Goal: Task Accomplishment & Management: Manage account settings

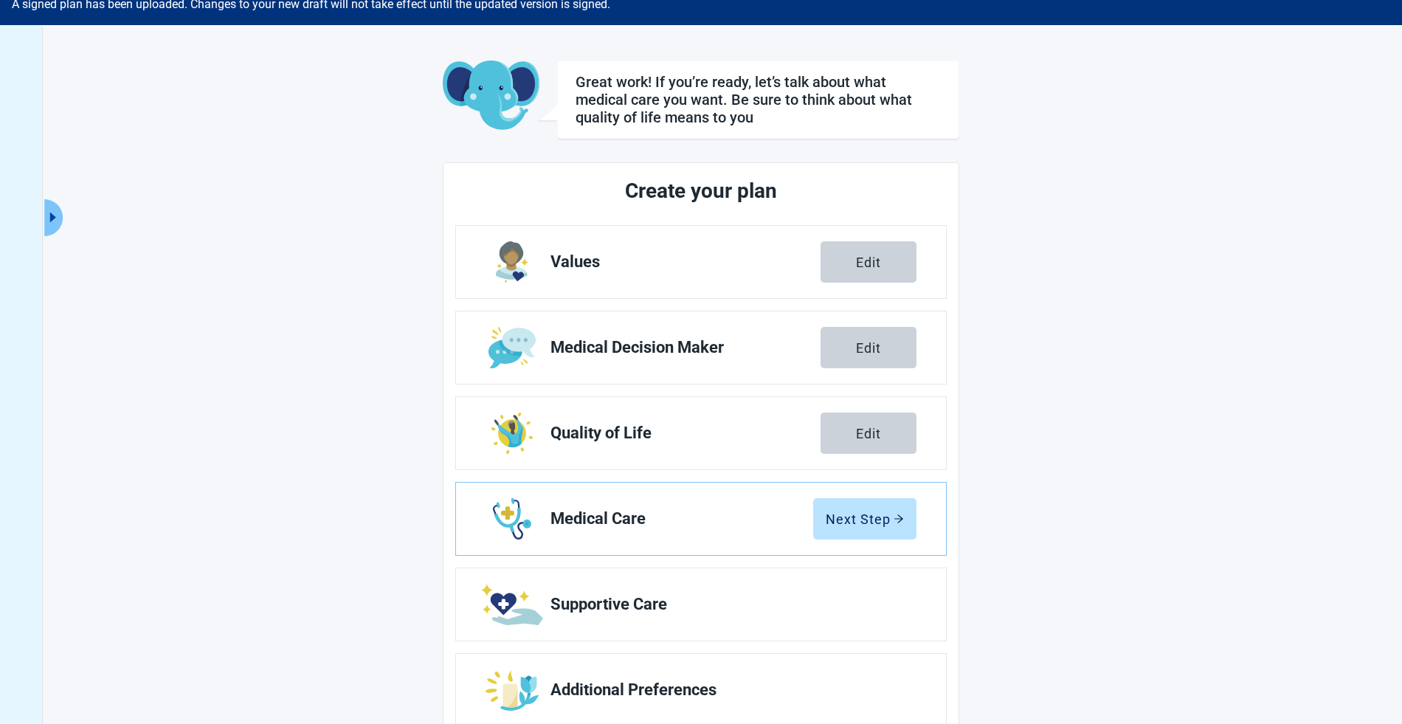
scroll to position [108, 0]
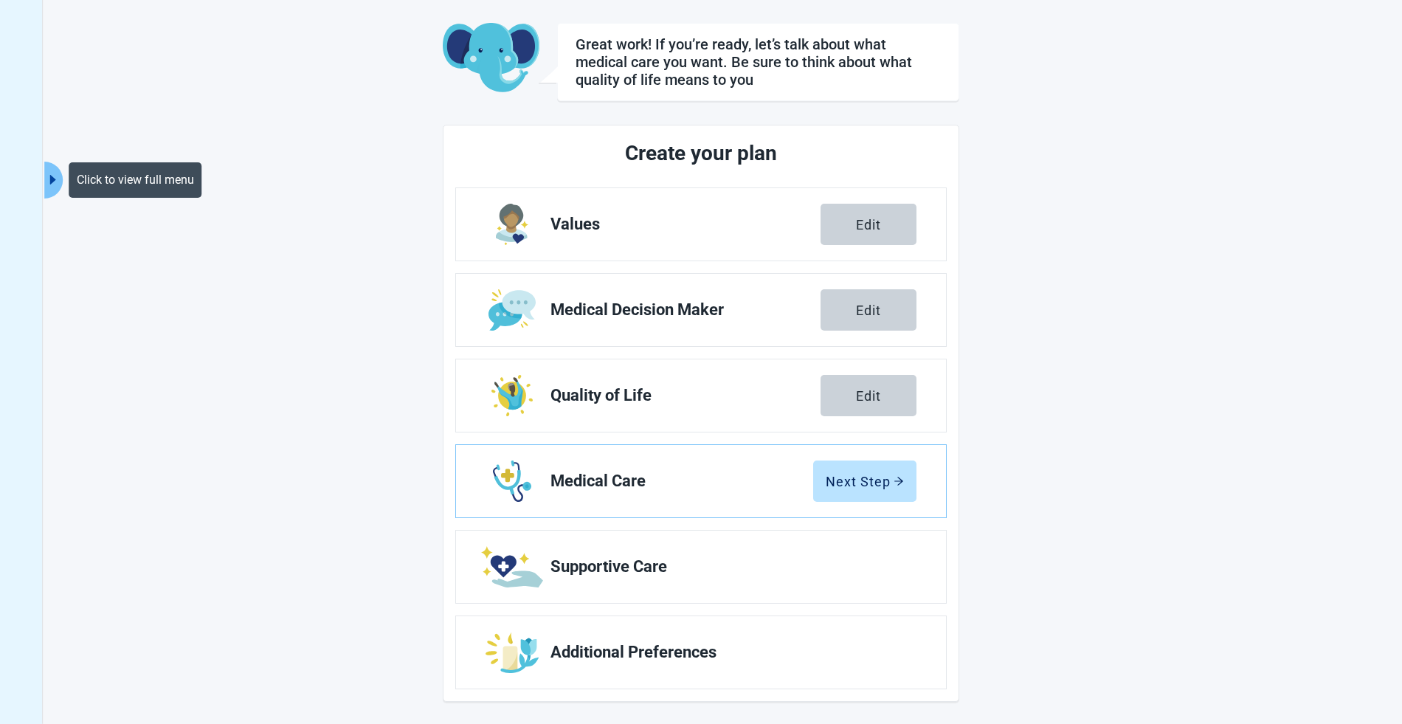
click at [55, 176] on icon "caret-right" at bounding box center [53, 180] width 14 height 14
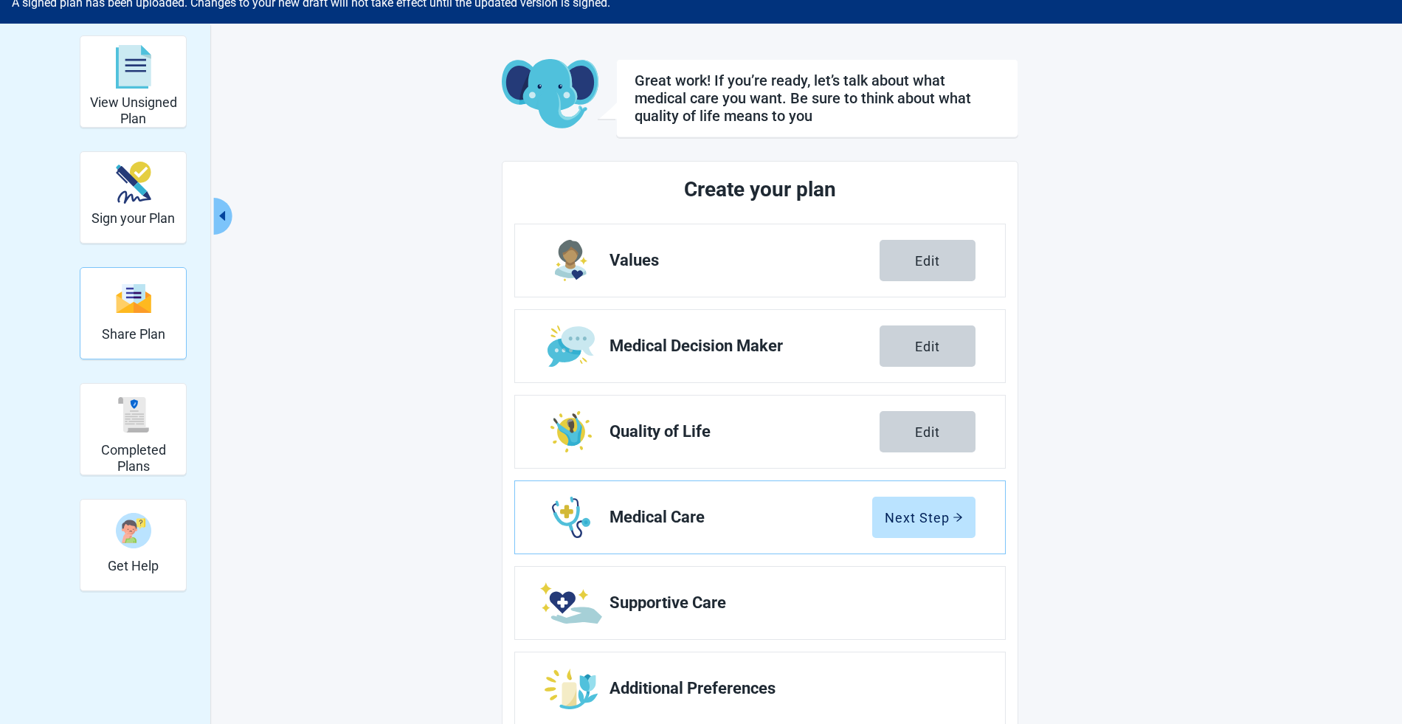
scroll to position [71, 0]
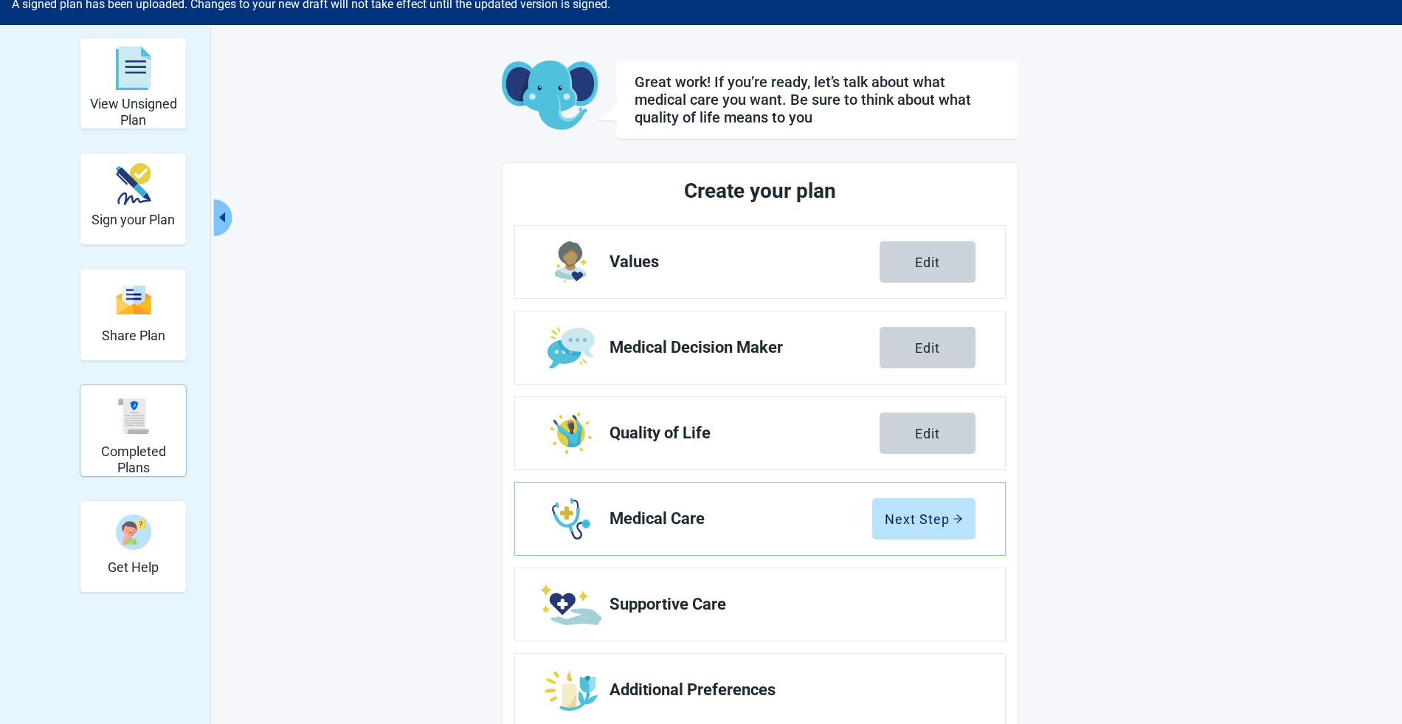
click at [132, 441] on div "Completed Plans" at bounding box center [133, 415] width 94 height 55
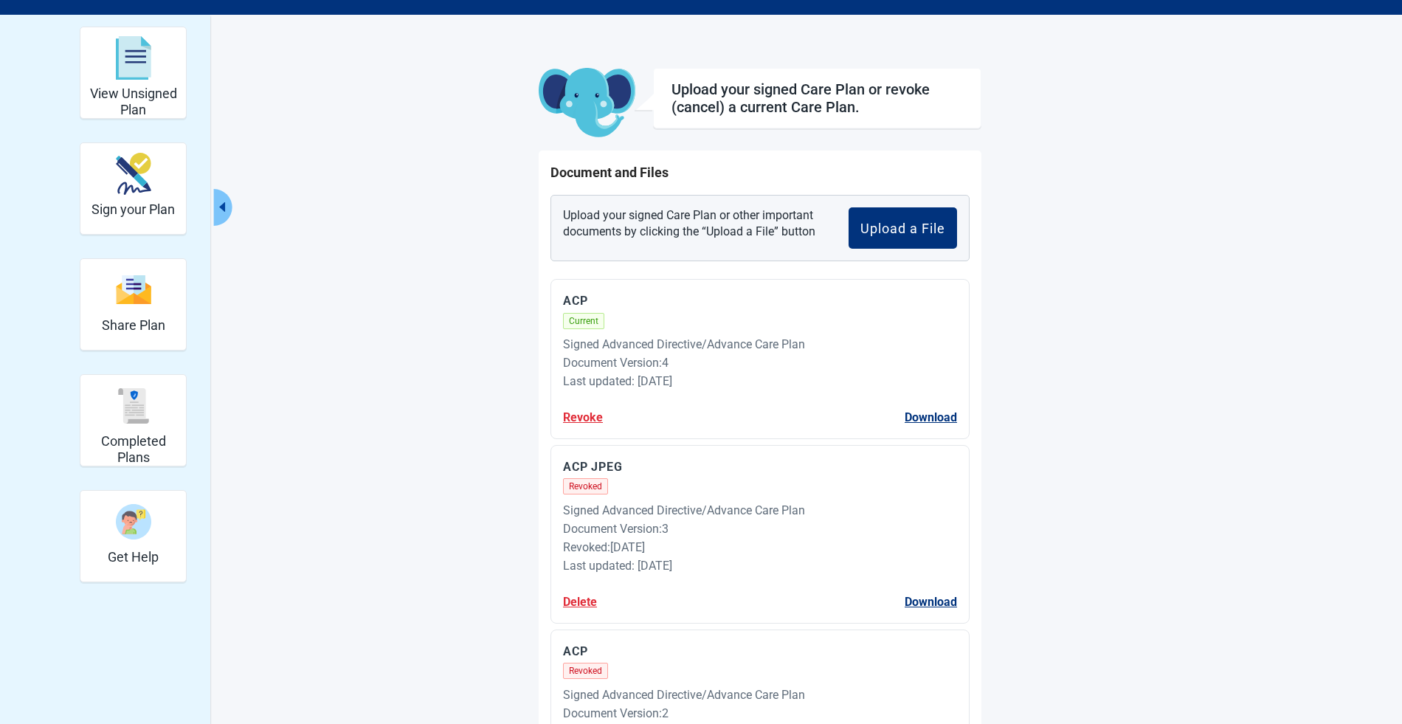
scroll to position [83, 0]
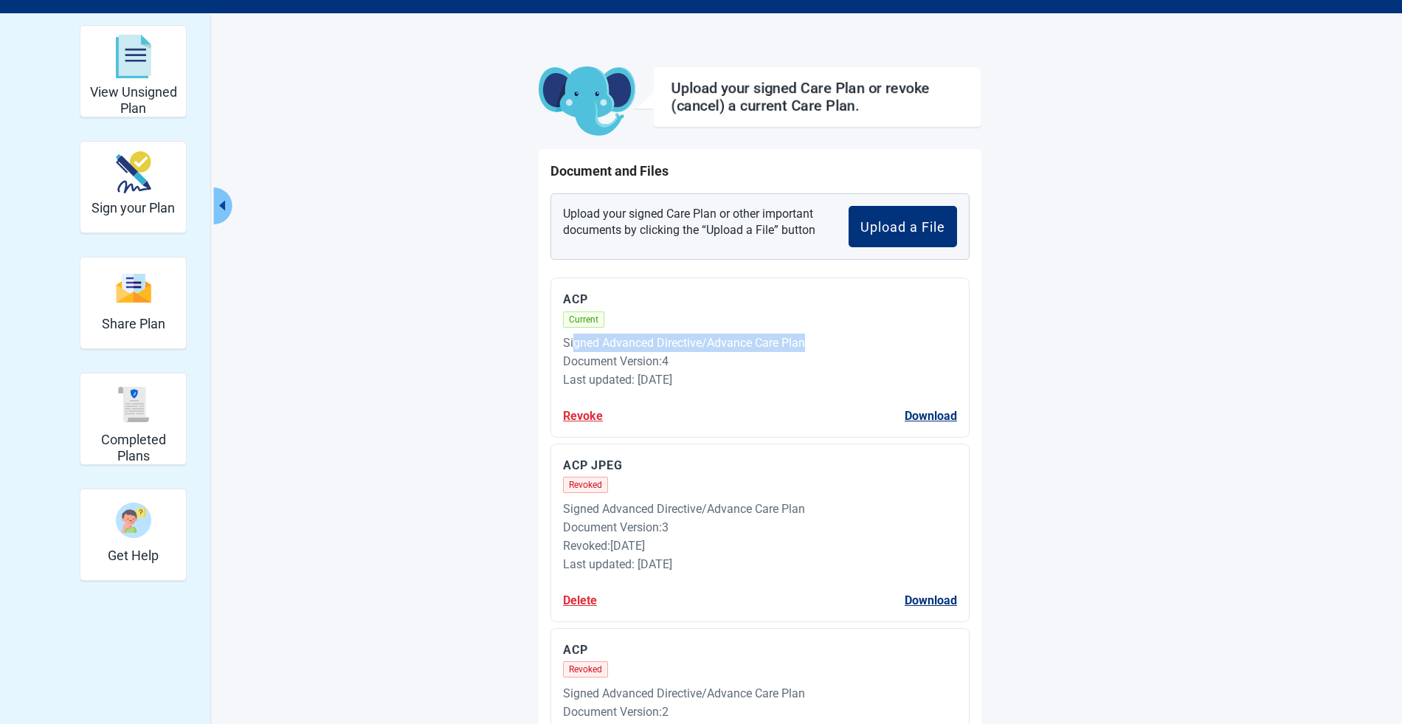
drag, startPoint x: 573, startPoint y: 345, endPoint x: 823, endPoint y: 348, distance: 250.9
click at [823, 348] on div "Signed Advanced Directive/Advance Care Plan" at bounding box center [760, 342] width 394 height 18
click at [925, 349] on div "Signed Advanced Directive/Advance Care Plan" at bounding box center [760, 342] width 394 height 18
drag, startPoint x: 564, startPoint y: 506, endPoint x: 812, endPoint y: 504, distance: 247.9
click at [812, 504] on div "Signed Advanced Directive/Advance Care Plan" at bounding box center [760, 508] width 394 height 18
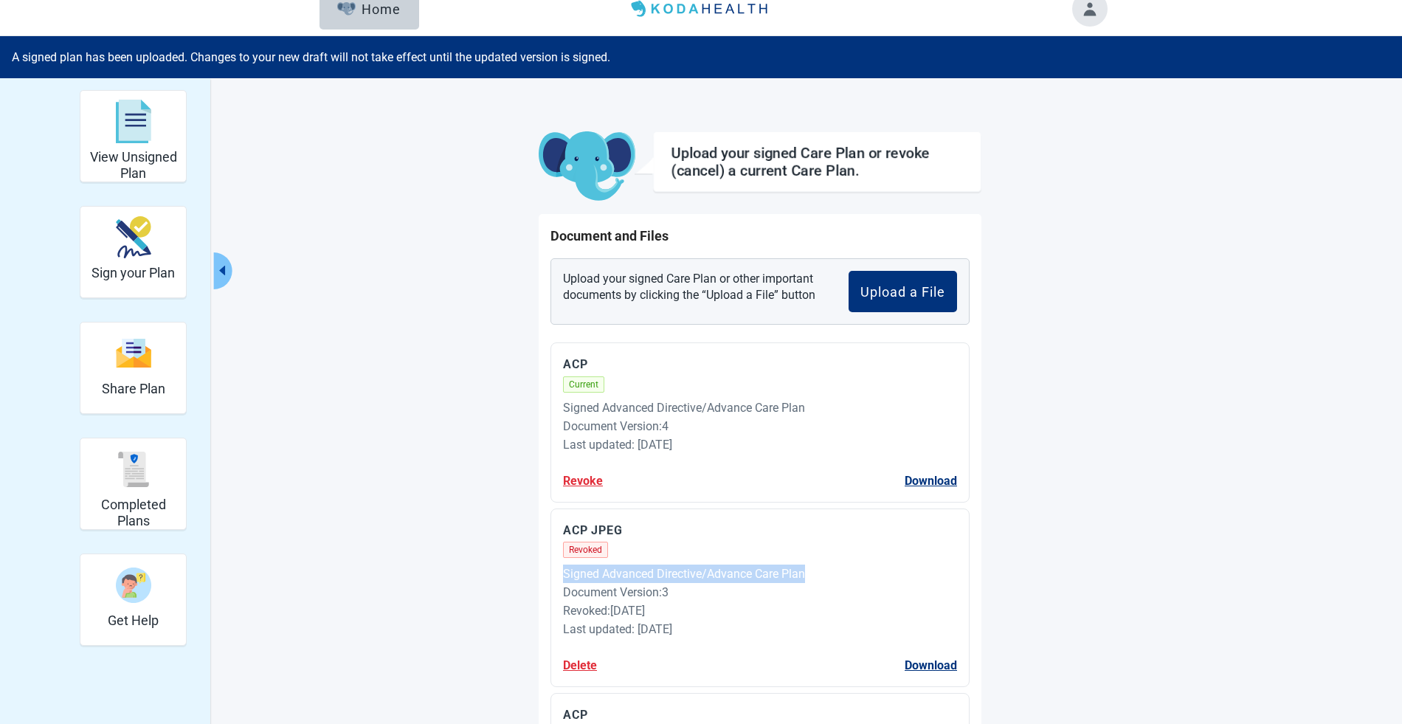
scroll to position [0, 0]
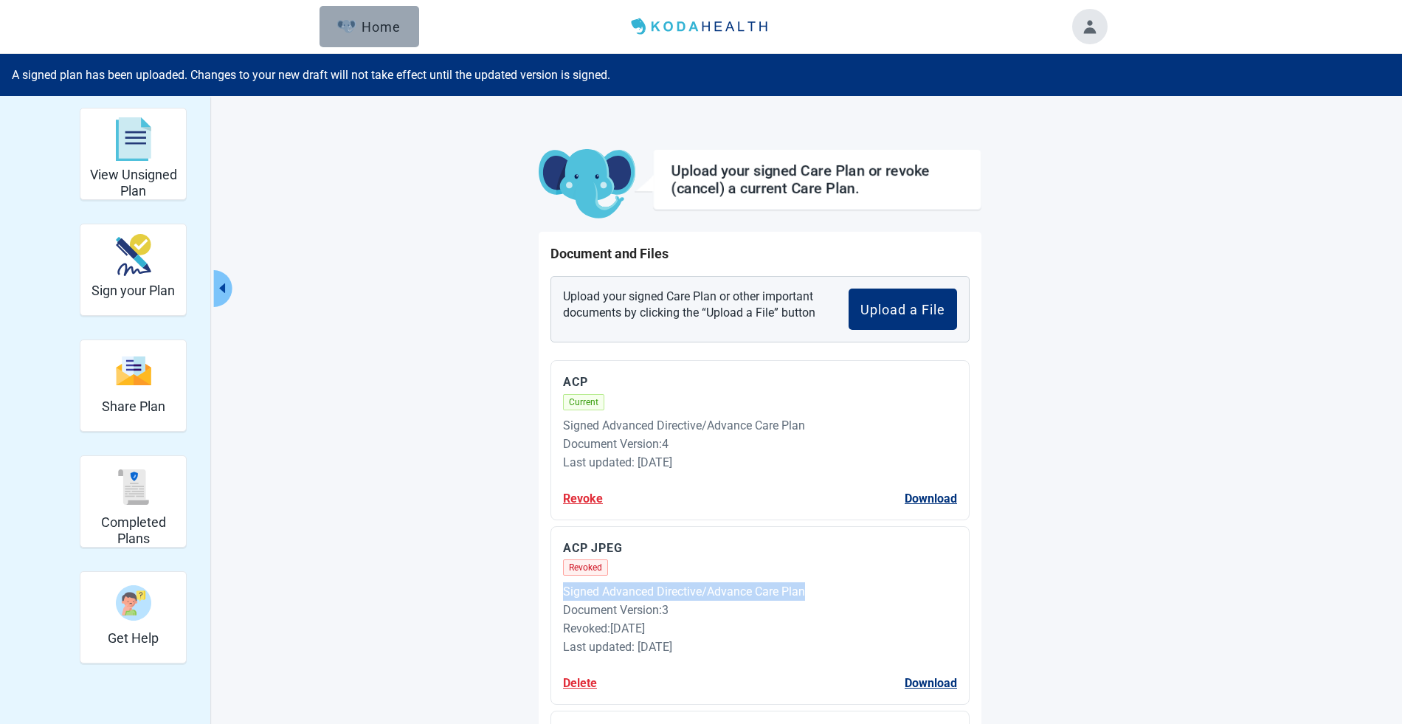
click at [344, 25] on img "button" at bounding box center [346, 26] width 18 height 13
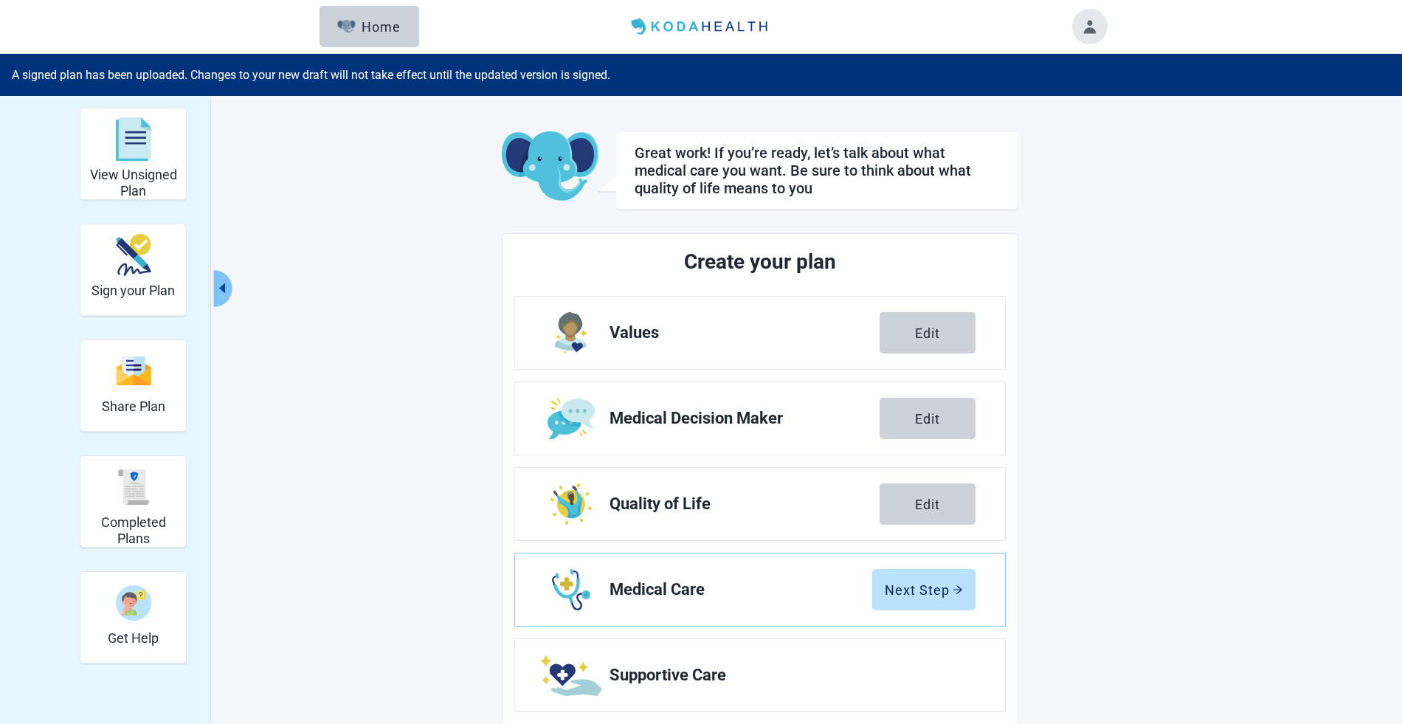
click at [931, 420] on div "Edit" at bounding box center [927, 418] width 25 height 15
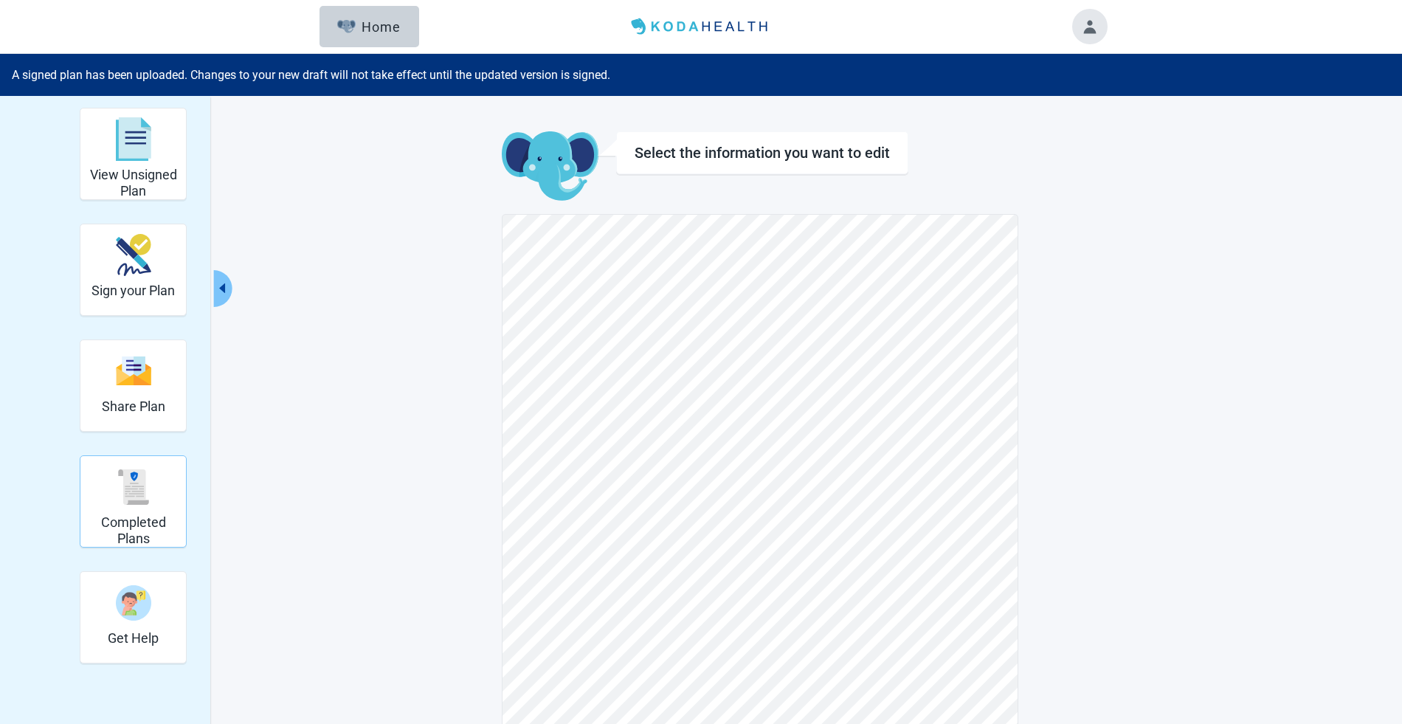
click at [140, 512] on div "Completed Plans" at bounding box center [133, 486] width 94 height 55
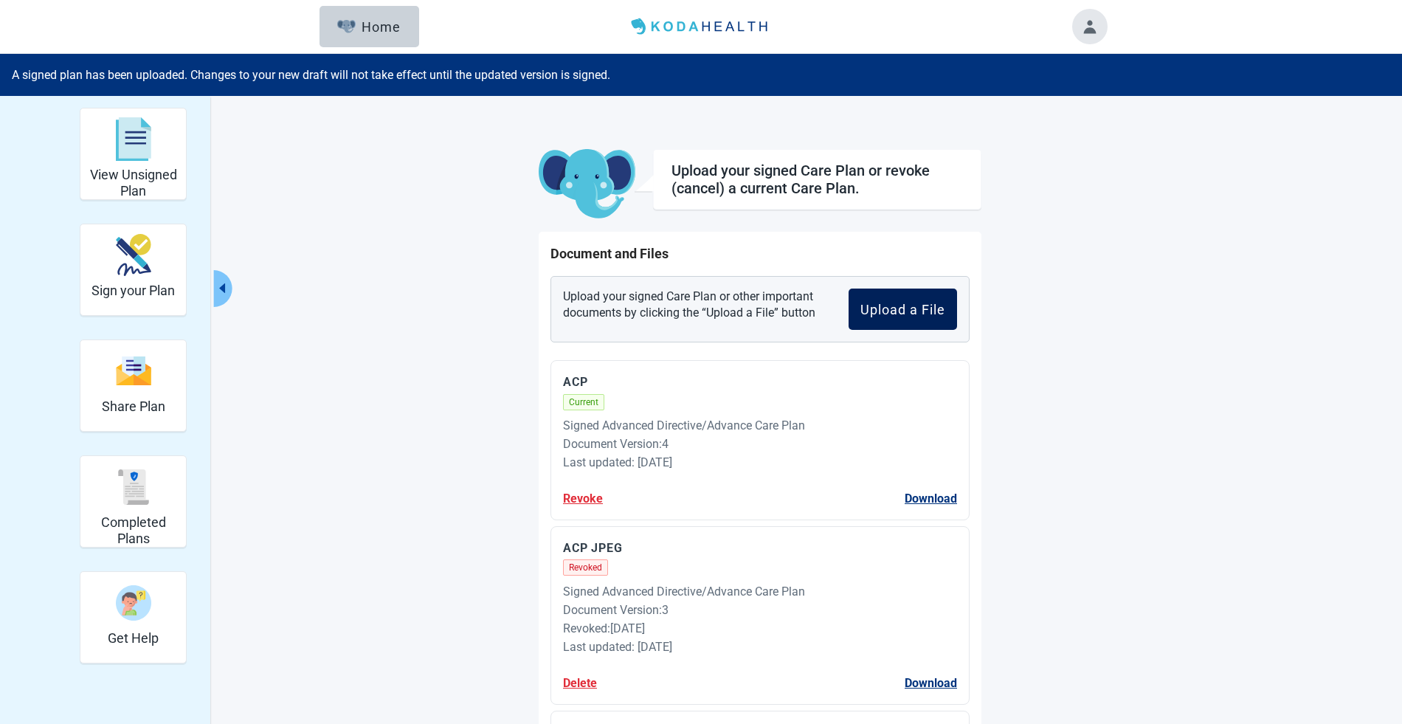
click at [888, 302] on div "Upload a File" at bounding box center [902, 309] width 85 height 15
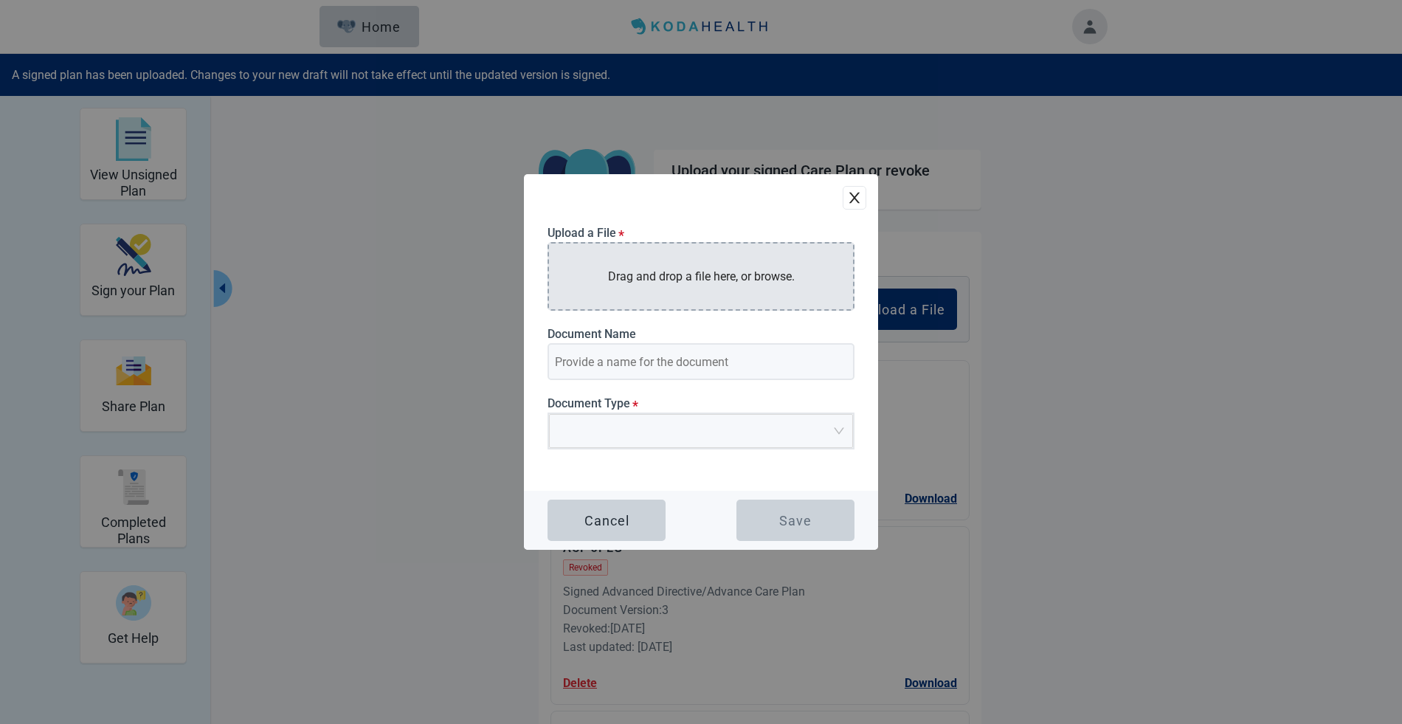
click at [659, 255] on div "Drag and drop a file here, or browse." at bounding box center [700, 276] width 307 height 69
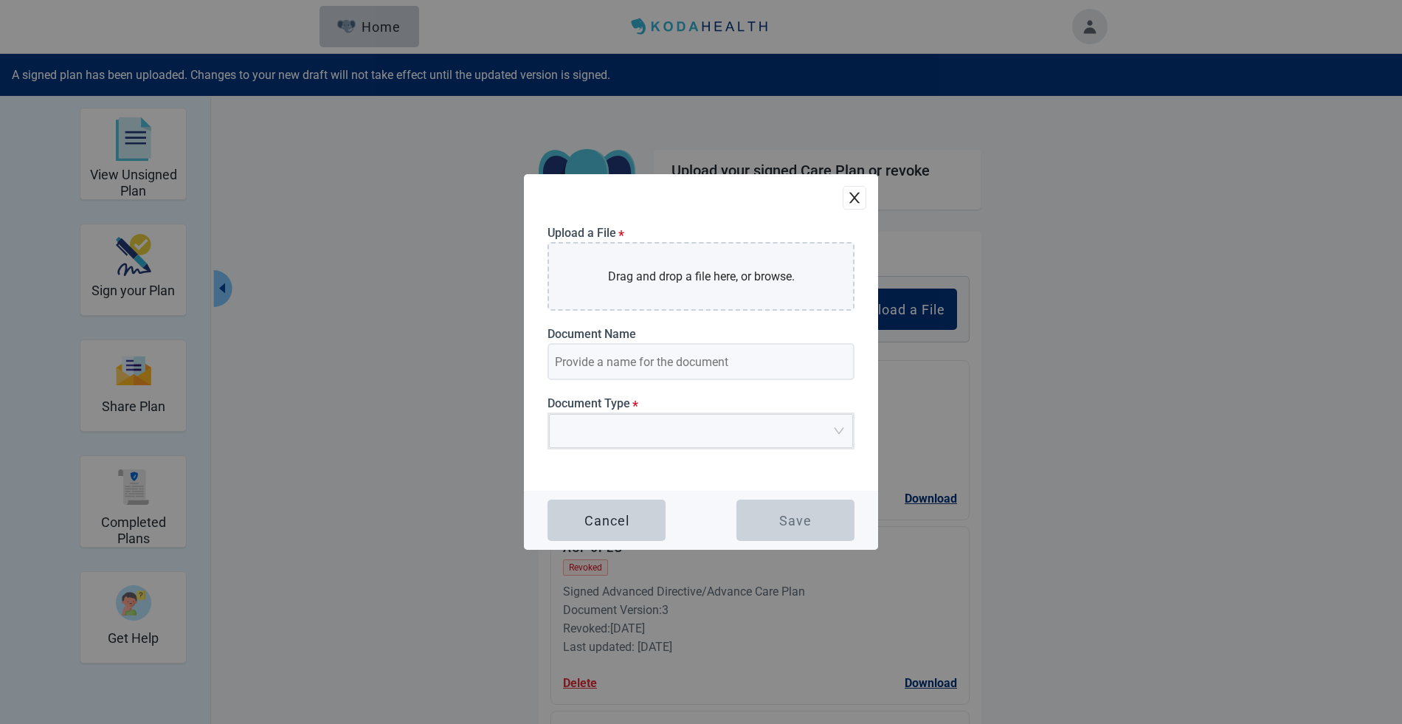
type input "AD Summary - Long - V2"
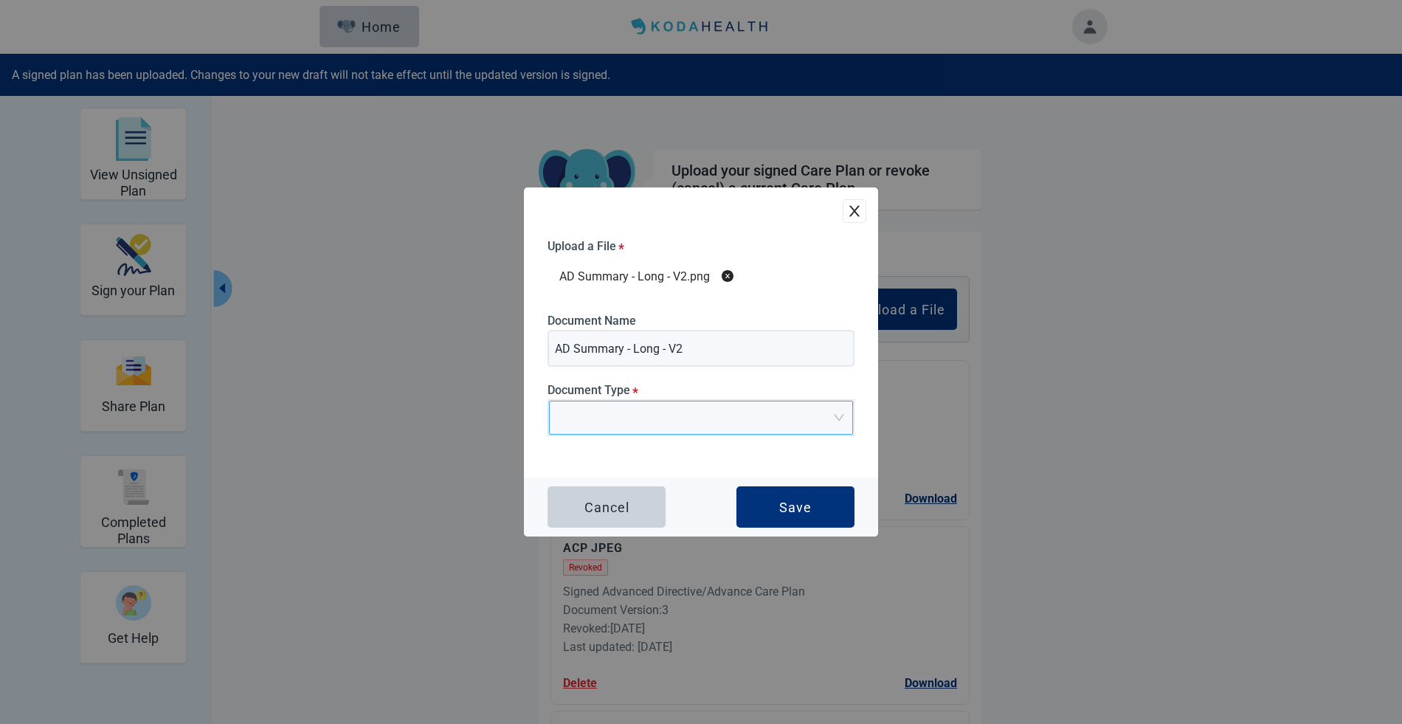
click at [652, 426] on span "Main content" at bounding box center [696, 417] width 276 height 32
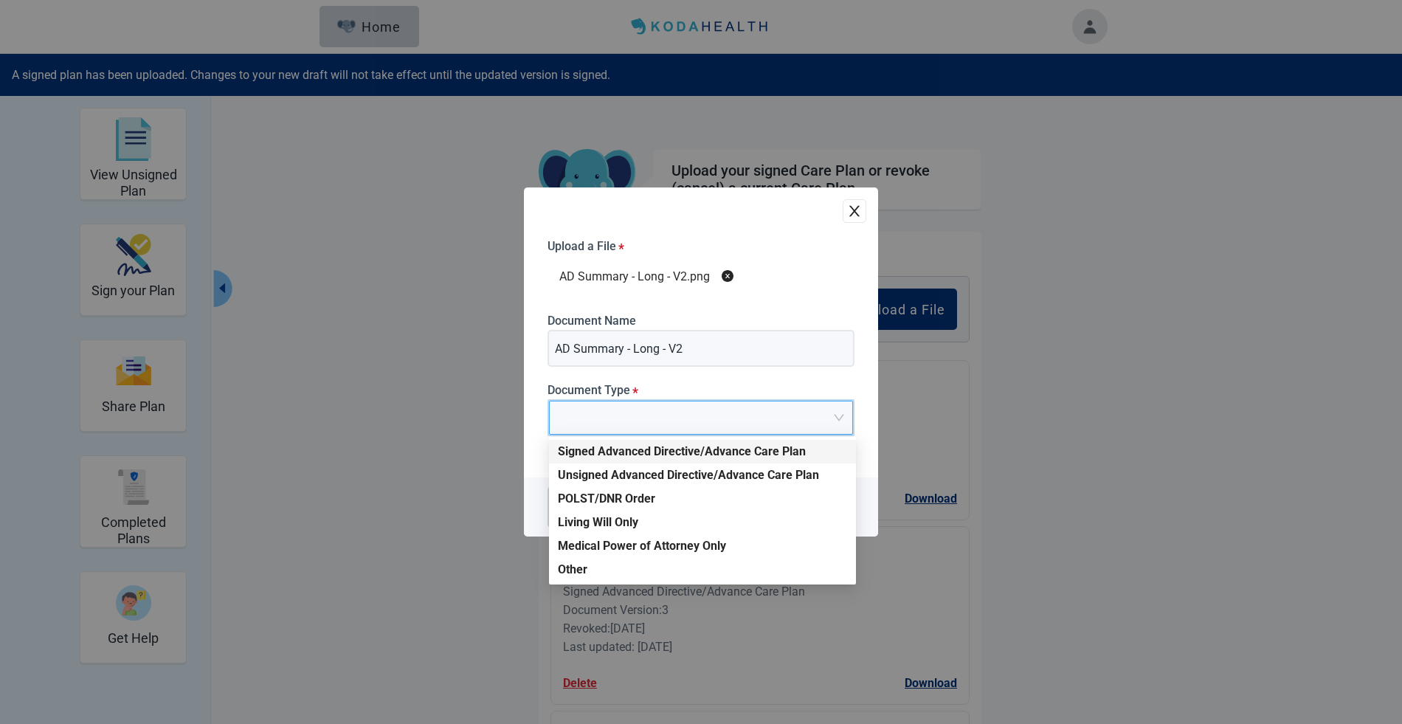
click at [778, 455] on div "Signed Advanced Directive/Advance Care Plan" at bounding box center [702, 451] width 289 height 16
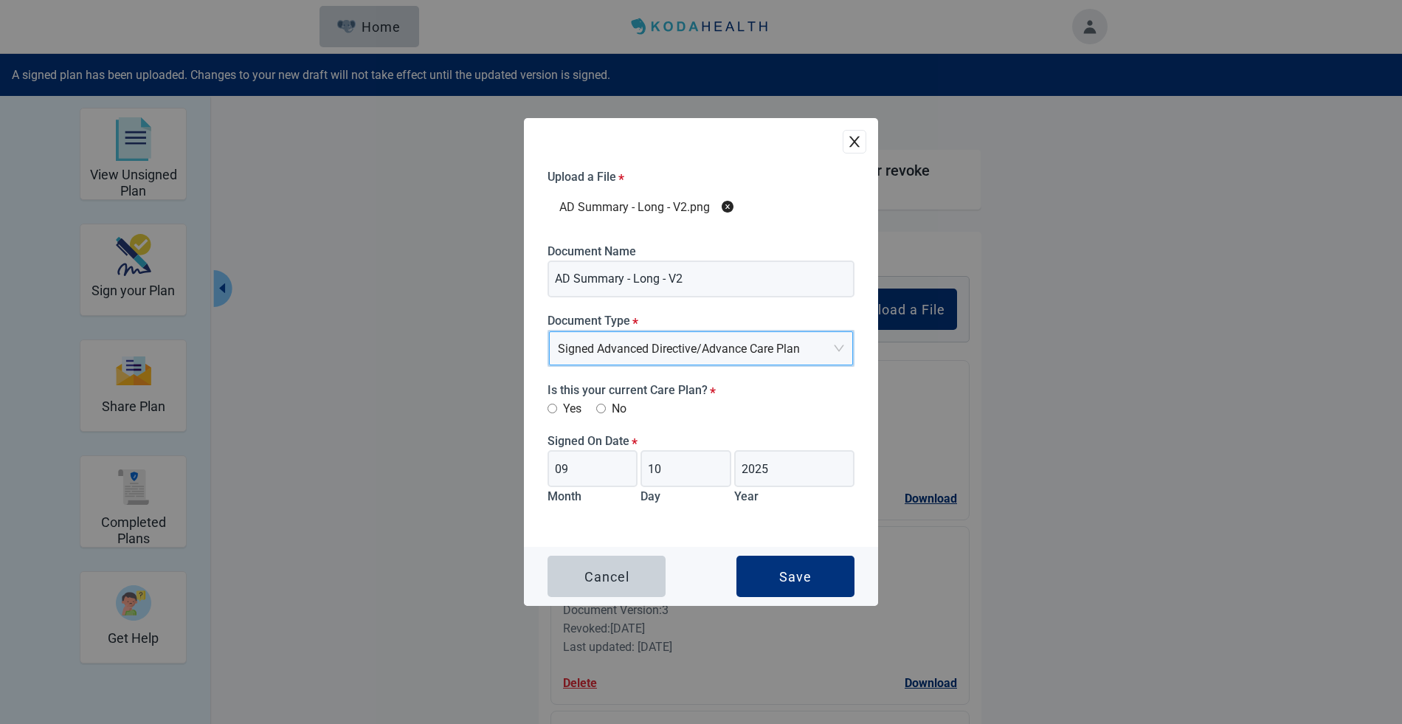
click at [555, 407] on input "Yes" at bounding box center [552, 409] width 10 height 10
radio input "true"
click at [782, 577] on div "Save" at bounding box center [795, 576] width 32 height 15
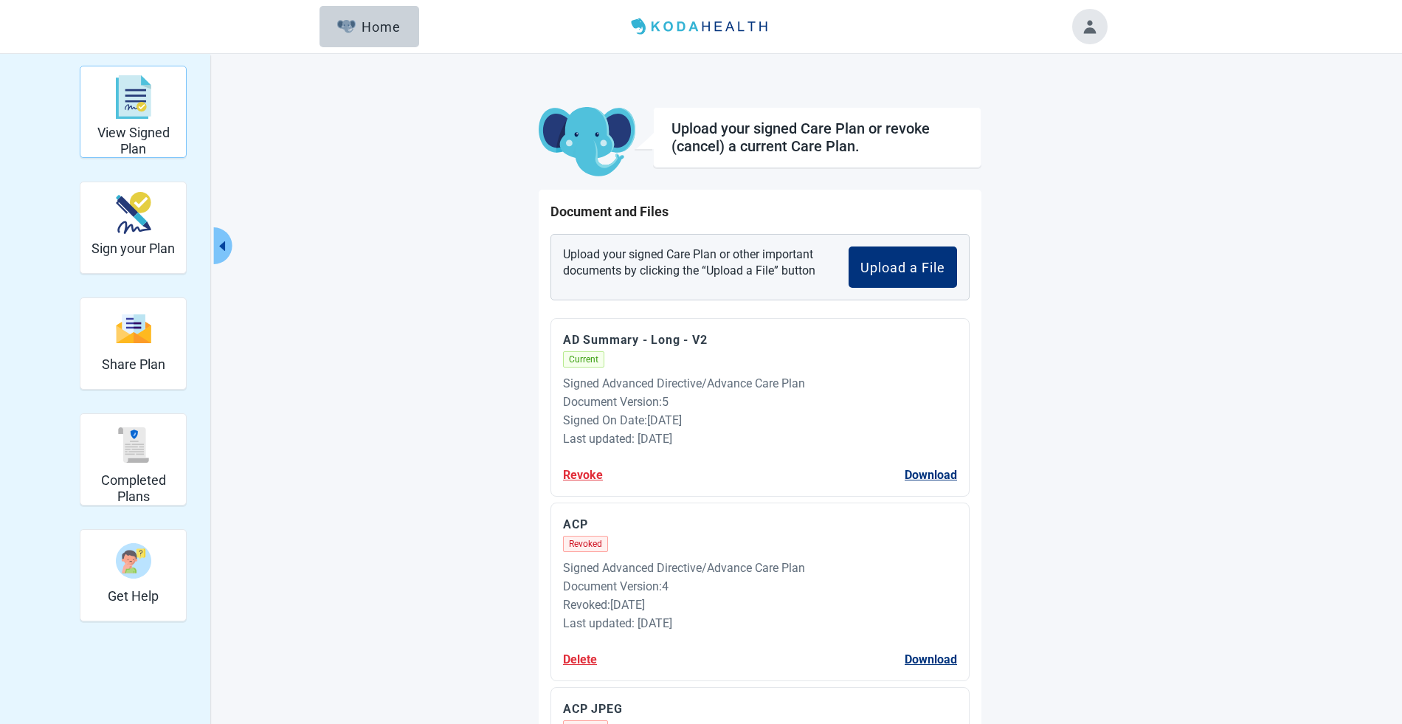
click at [137, 95] on img "View Signed Plan" at bounding box center [133, 97] width 35 height 44
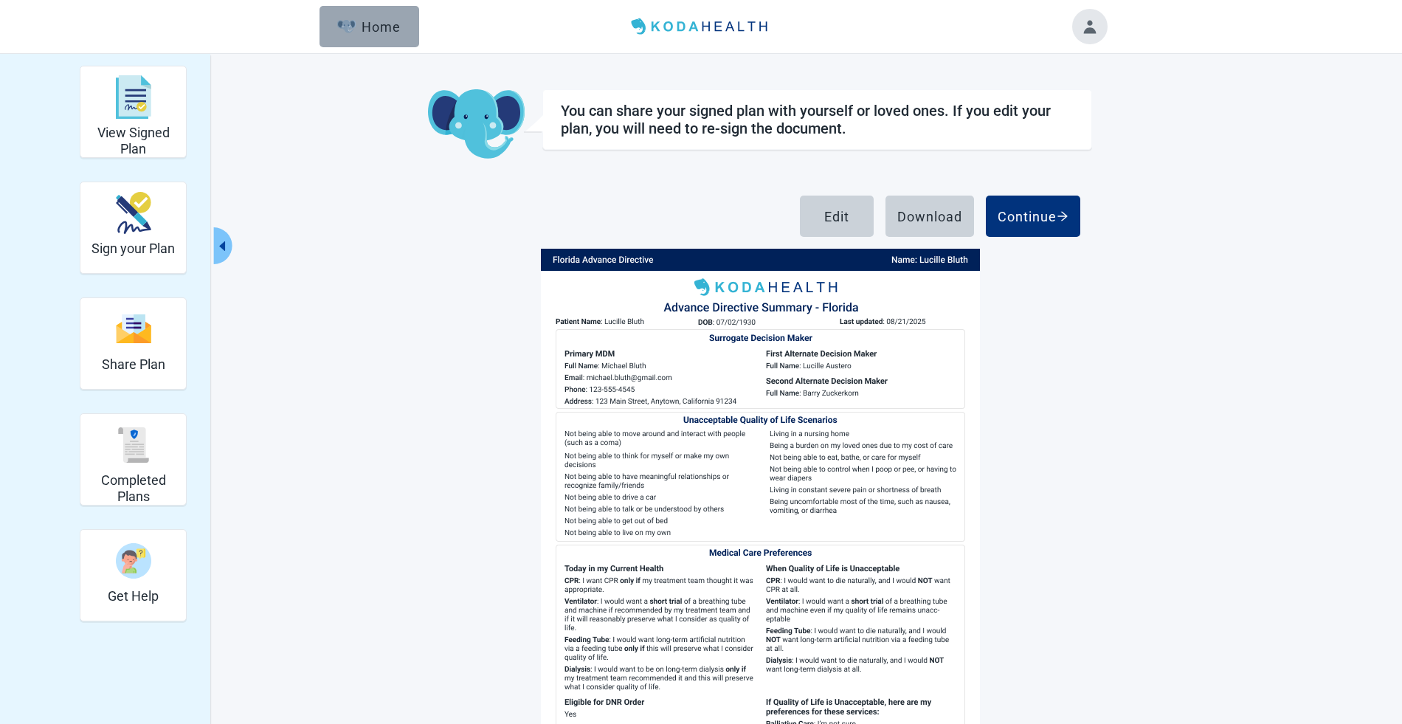
click at [367, 27] on div "Home" at bounding box center [368, 26] width 63 height 15
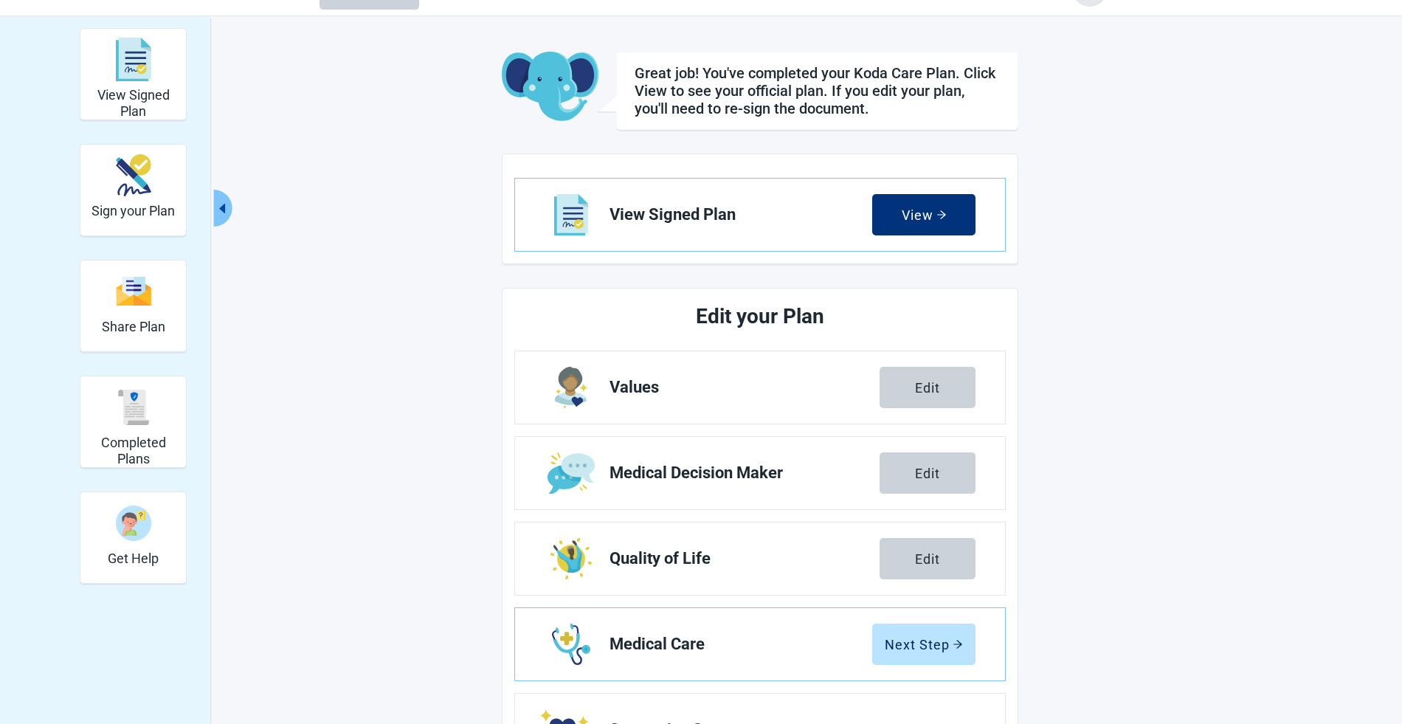
scroll to position [34, 0]
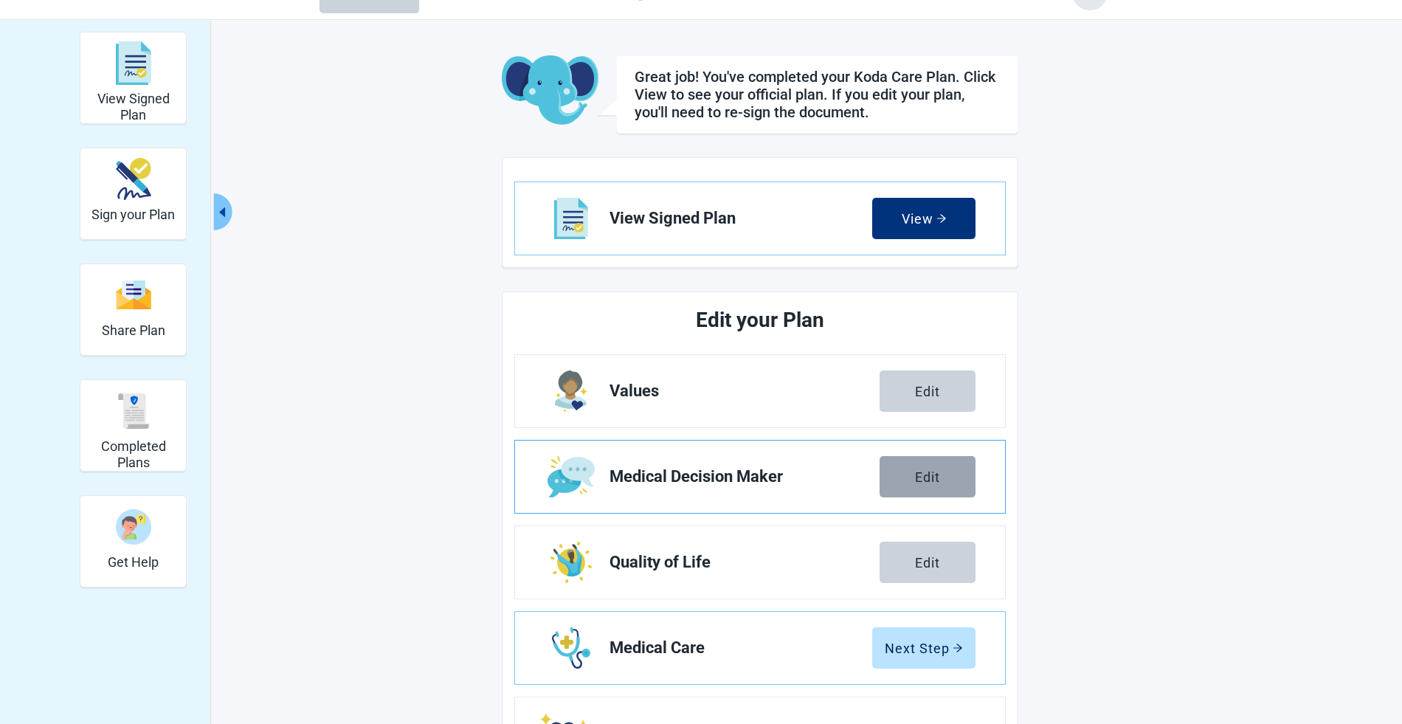
click at [936, 483] on button "Edit" at bounding box center [927, 476] width 96 height 41
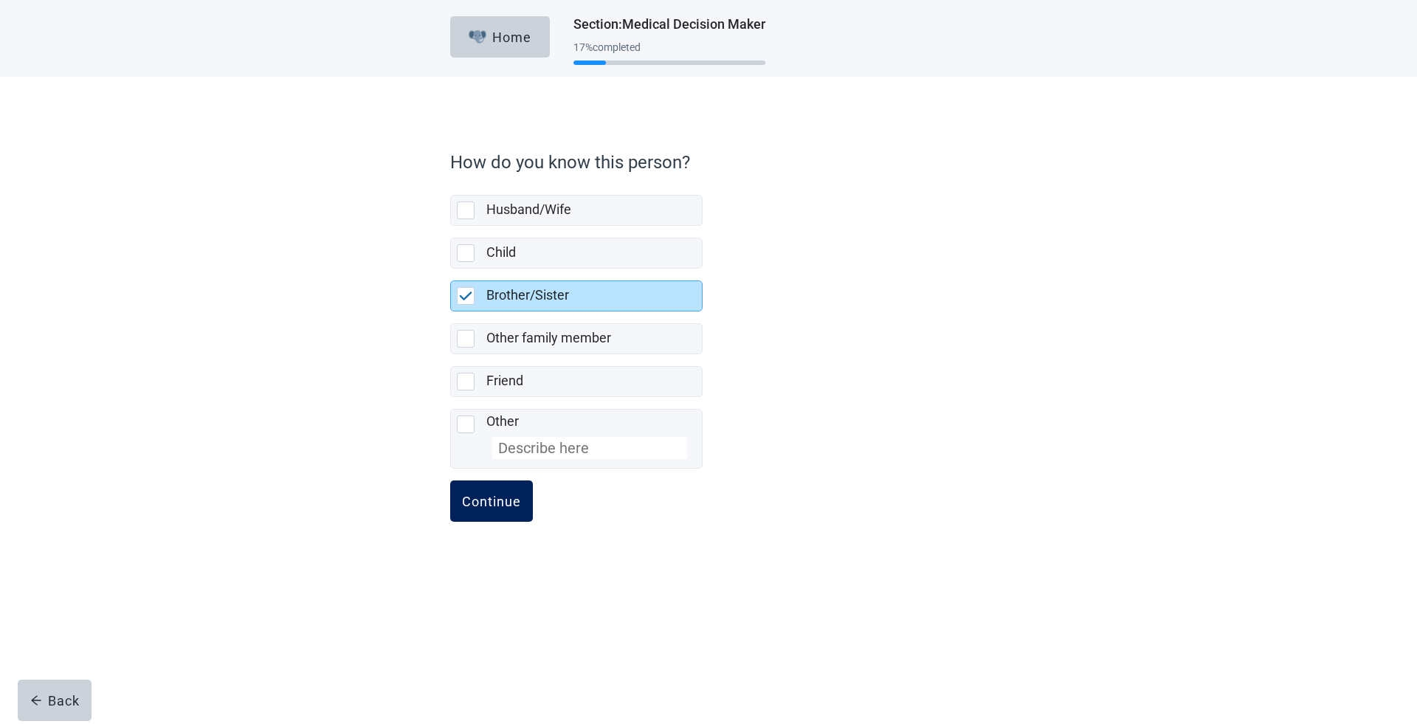
click at [502, 502] on div "Continue" at bounding box center [491, 501] width 59 height 15
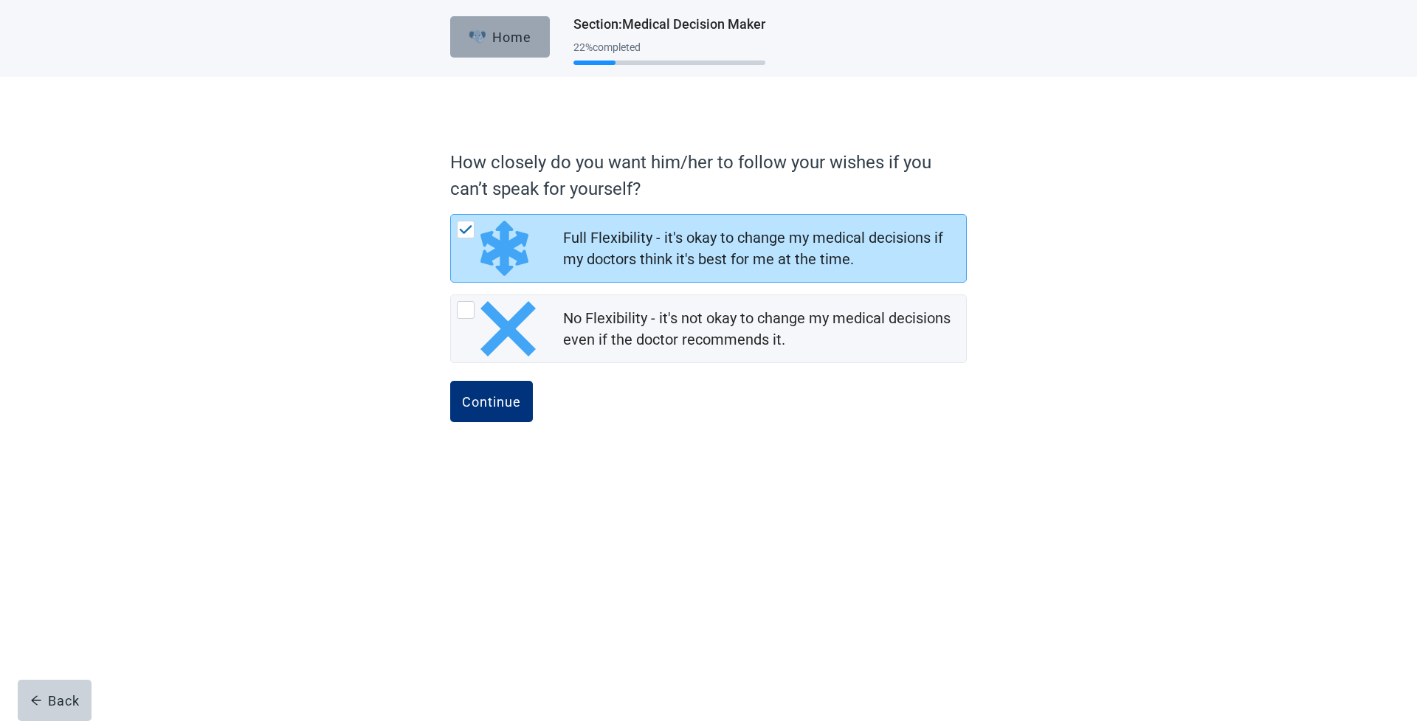
click at [522, 41] on div "Home" at bounding box center [499, 37] width 63 height 15
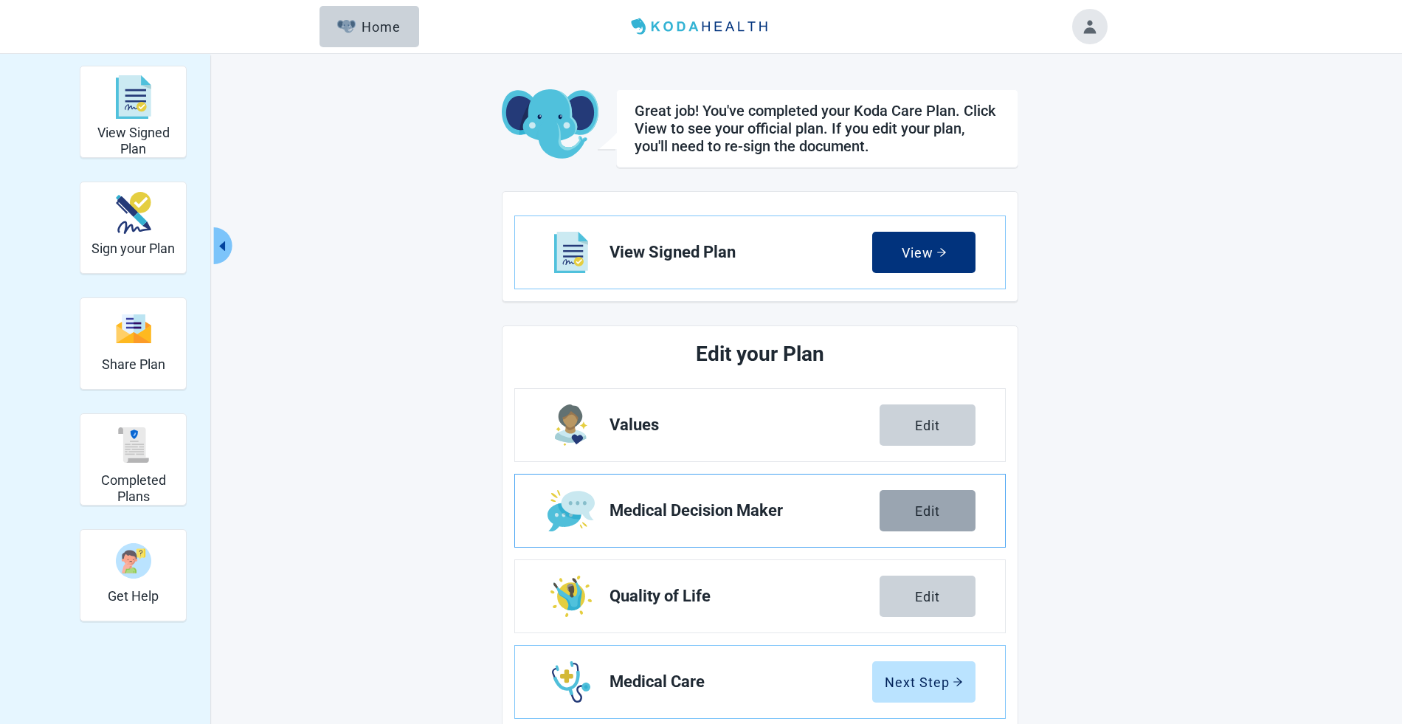
click at [907, 500] on button "Edit" at bounding box center [927, 510] width 96 height 41
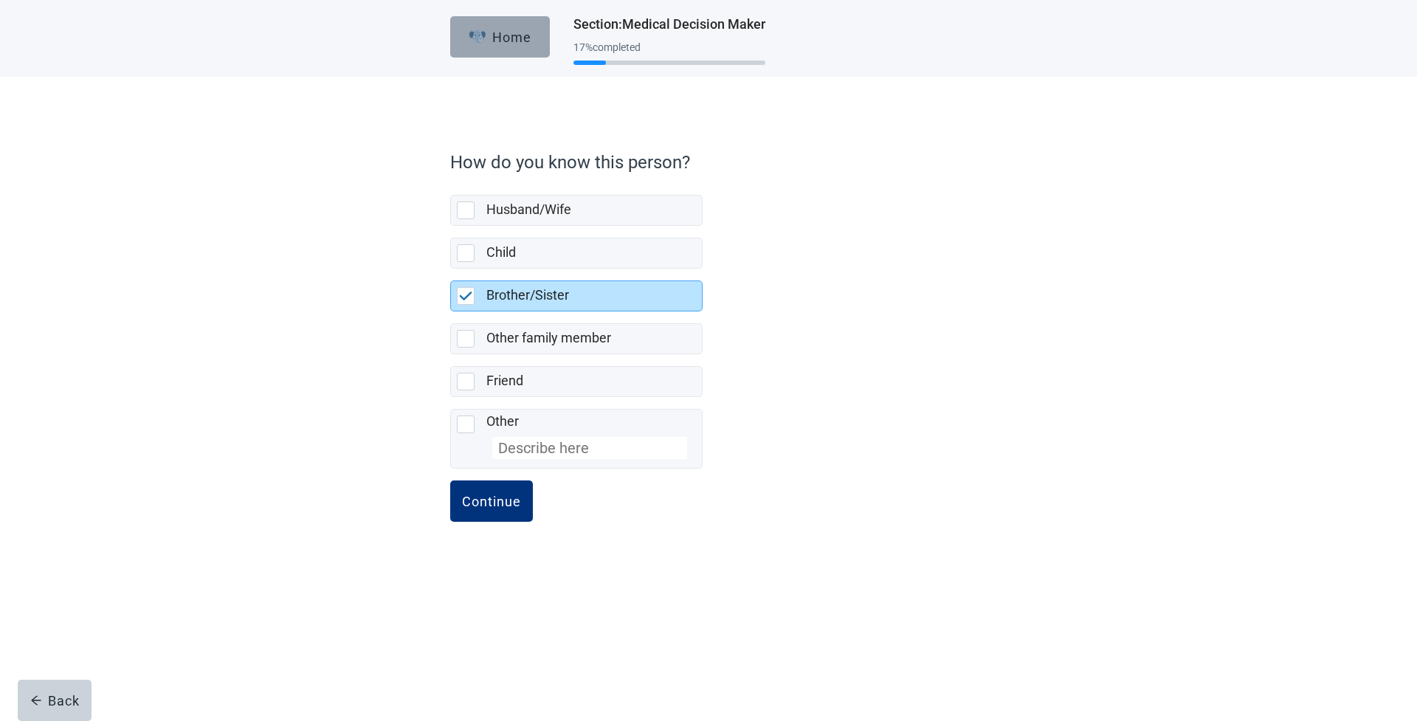
click at [511, 44] on div "Home" at bounding box center [499, 37] width 63 height 15
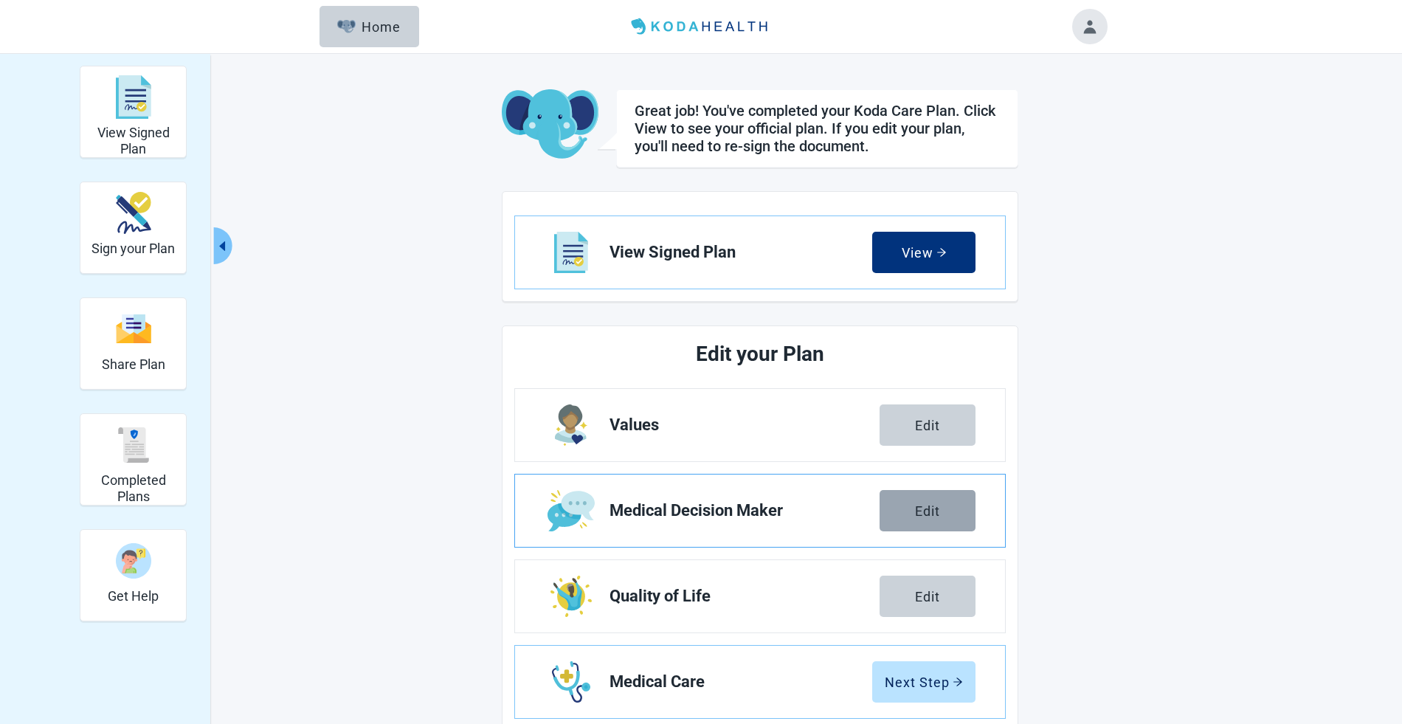
click at [955, 496] on button "Edit" at bounding box center [927, 510] width 96 height 41
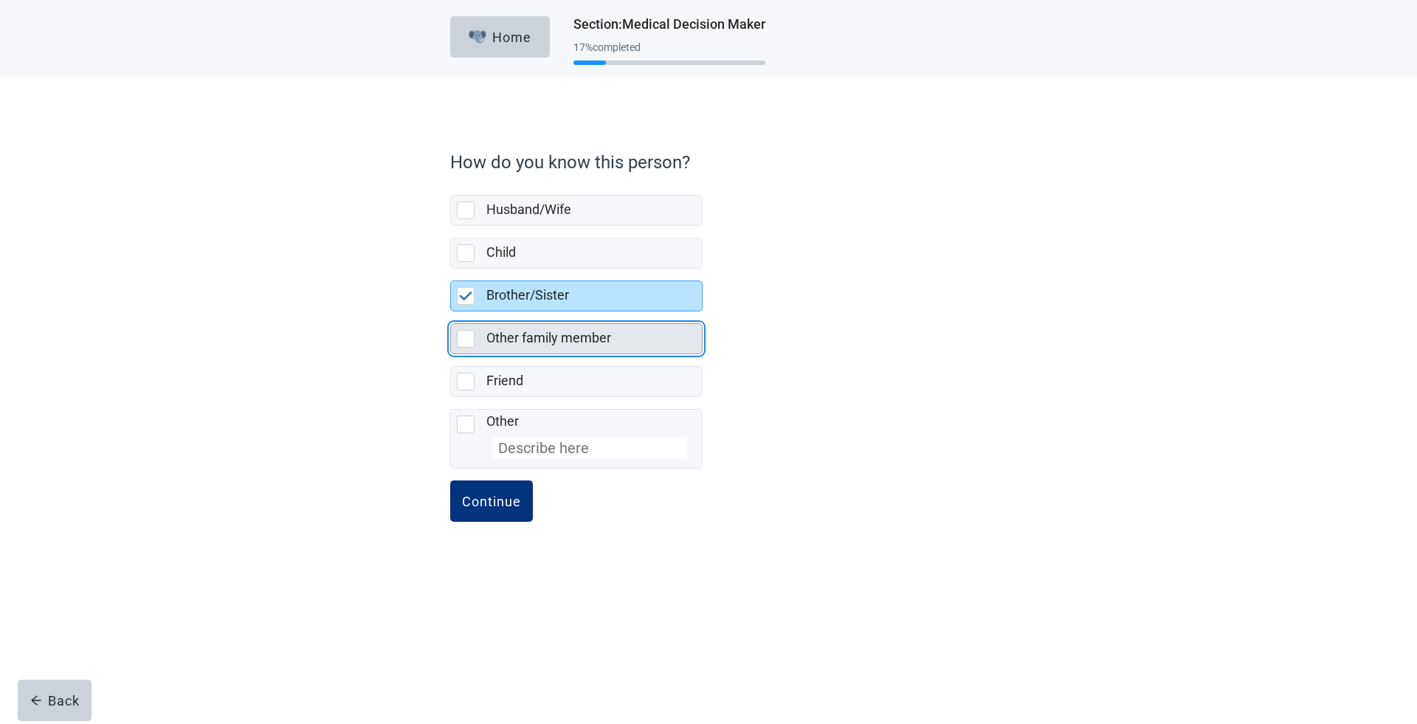
click at [486, 342] on label "Other family member" at bounding box center [548, 337] width 125 height 15
checkbox input "false"
checkbox input "true"
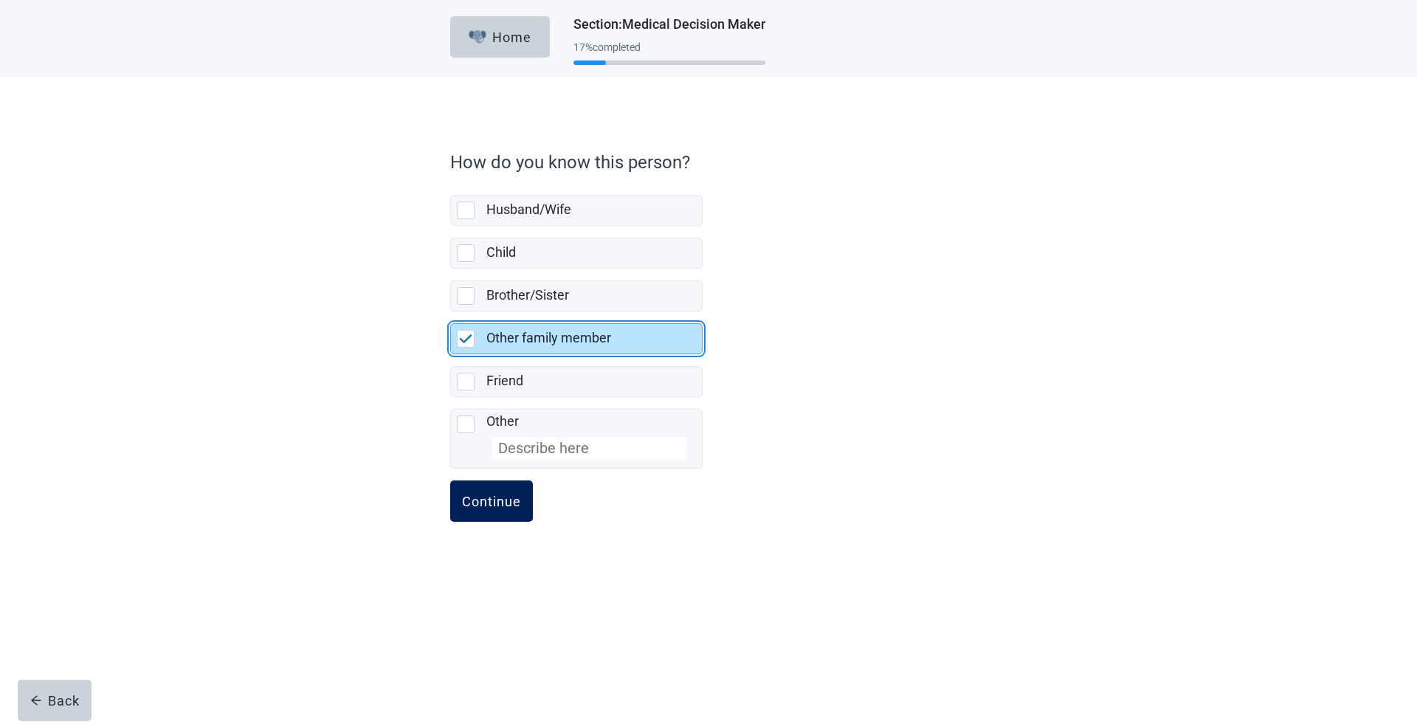
click at [486, 511] on button "Continue" at bounding box center [491, 500] width 83 height 41
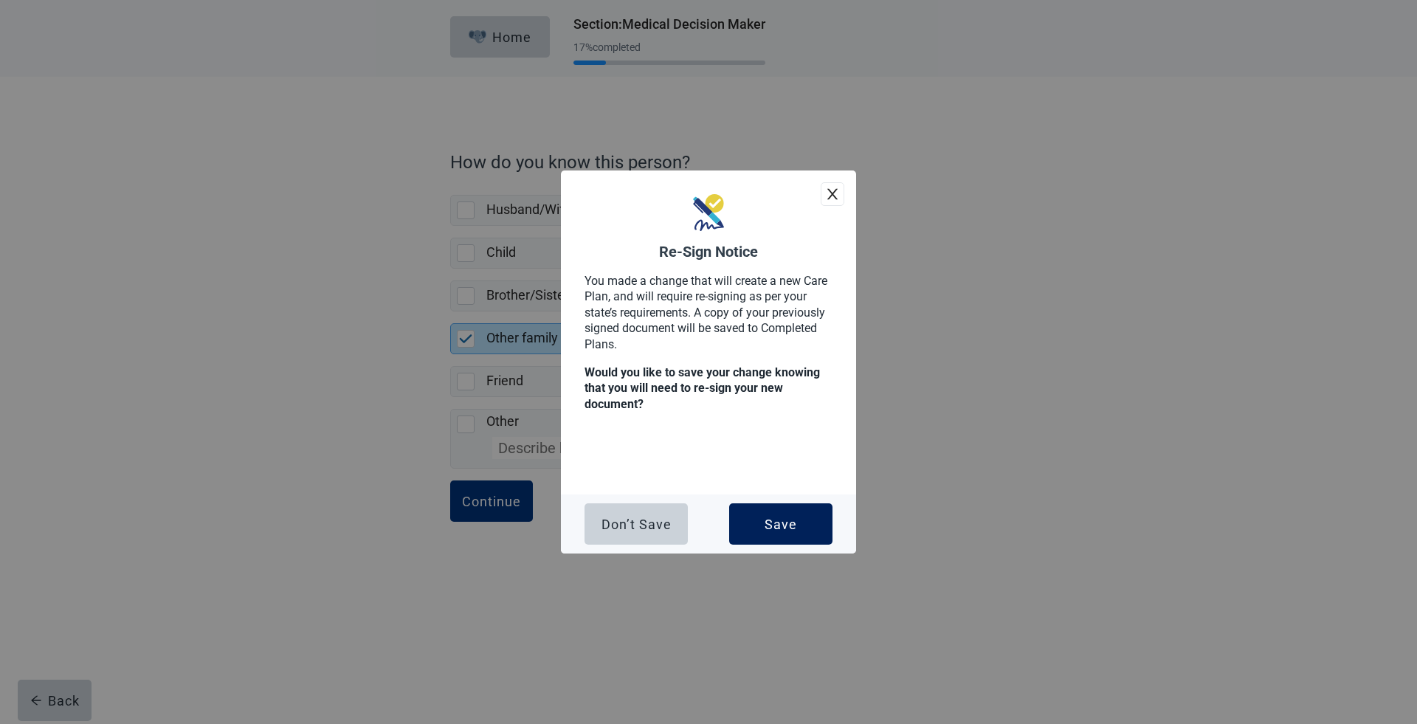
click at [790, 530] on div "Save" at bounding box center [780, 523] width 32 height 15
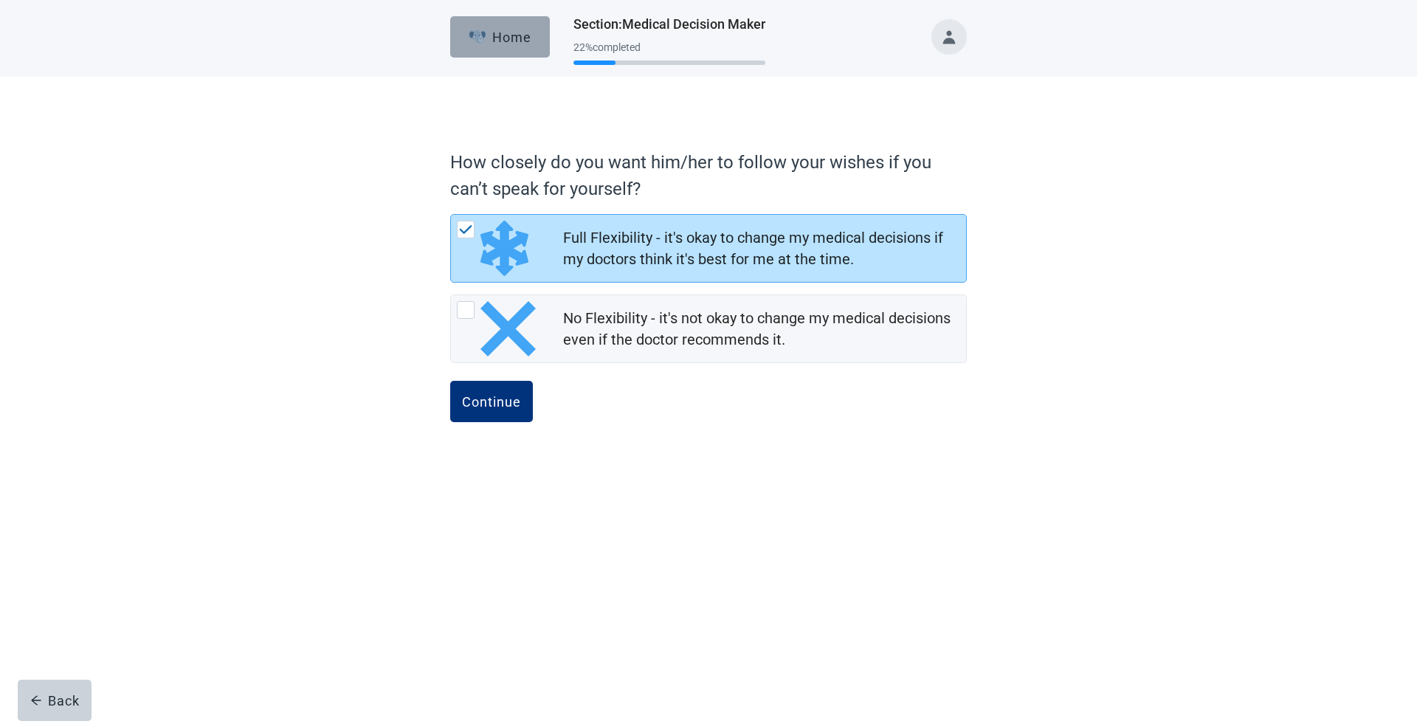
click at [499, 44] on button "Home" at bounding box center [500, 36] width 100 height 41
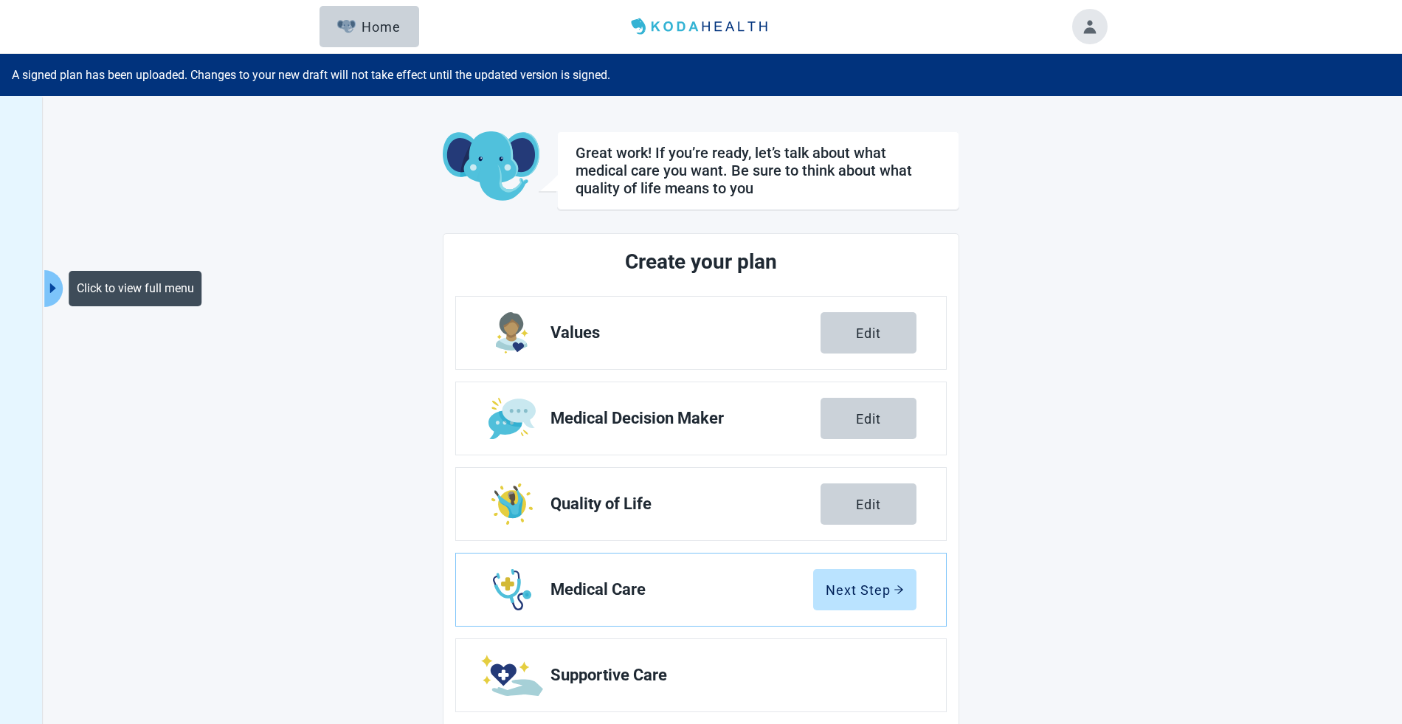
click at [44, 278] on button "Click to view full menu" at bounding box center [53, 288] width 18 height 37
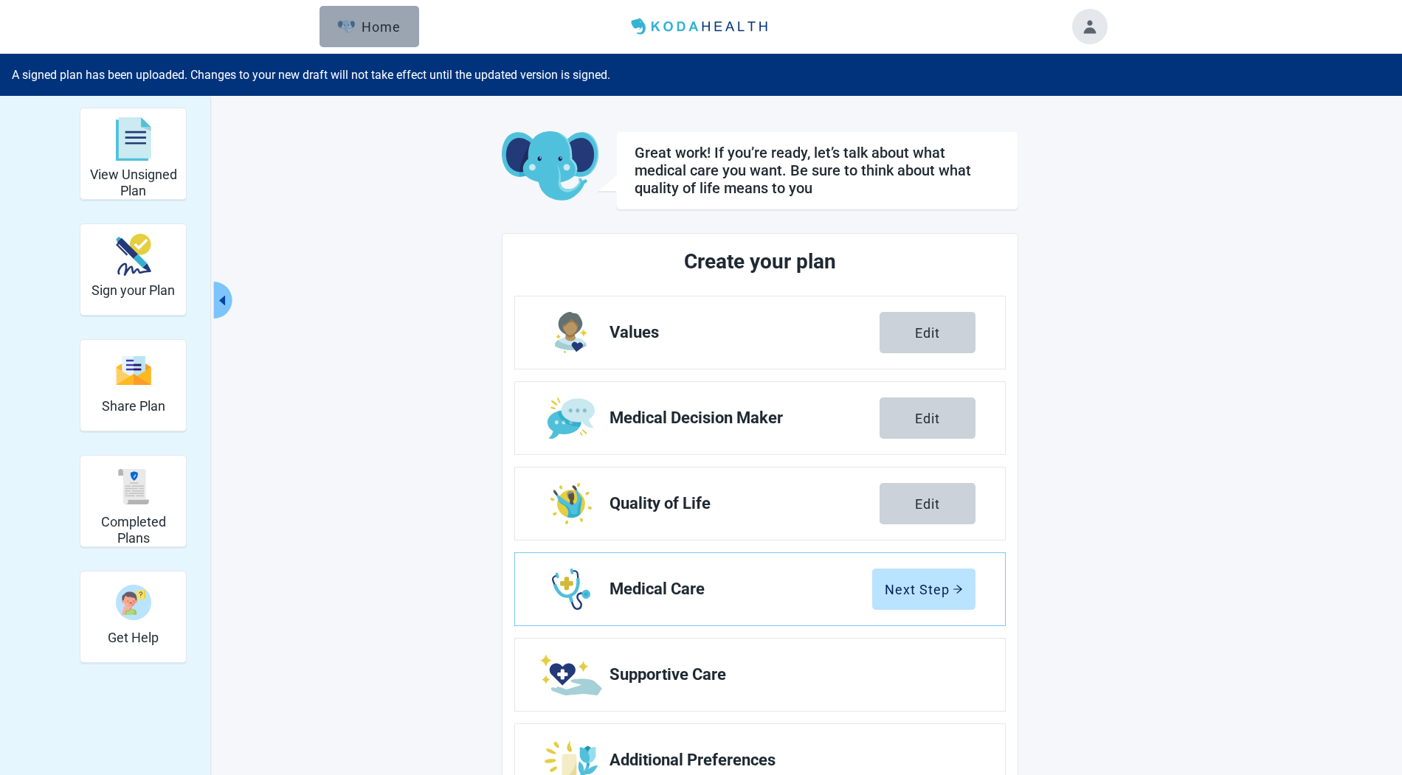
click at [342, 16] on button "Home" at bounding box center [369, 26] width 100 height 41
click at [364, 30] on div "Home" at bounding box center [368, 26] width 63 height 15
